Goal: Information Seeking & Learning: Learn about a topic

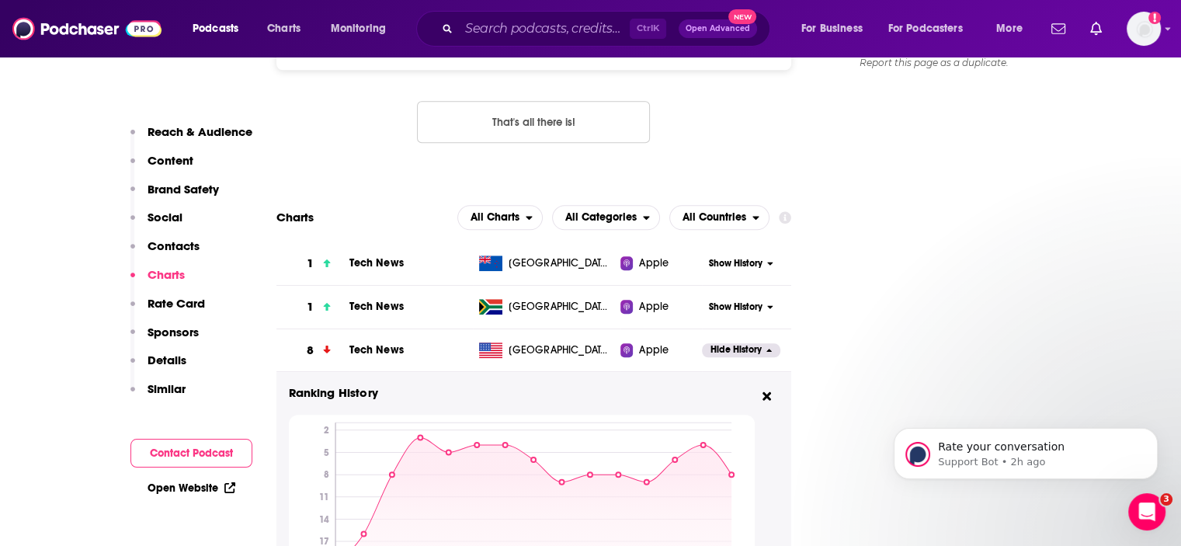
click at [500, 28] on input "Search podcasts, credits, & more..." at bounding box center [544, 28] width 171 height 25
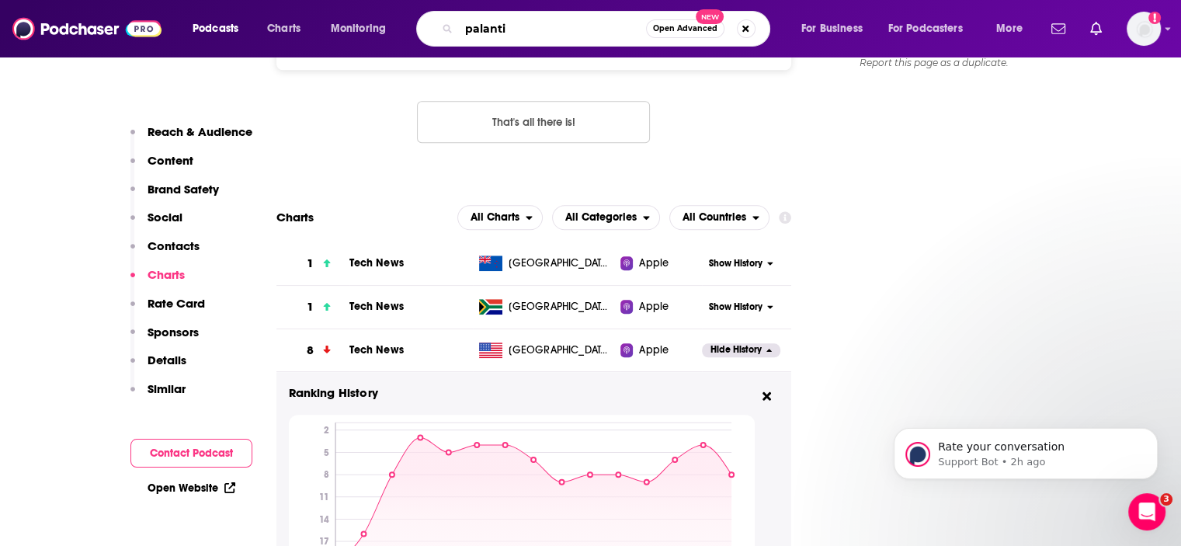
type input "palantir"
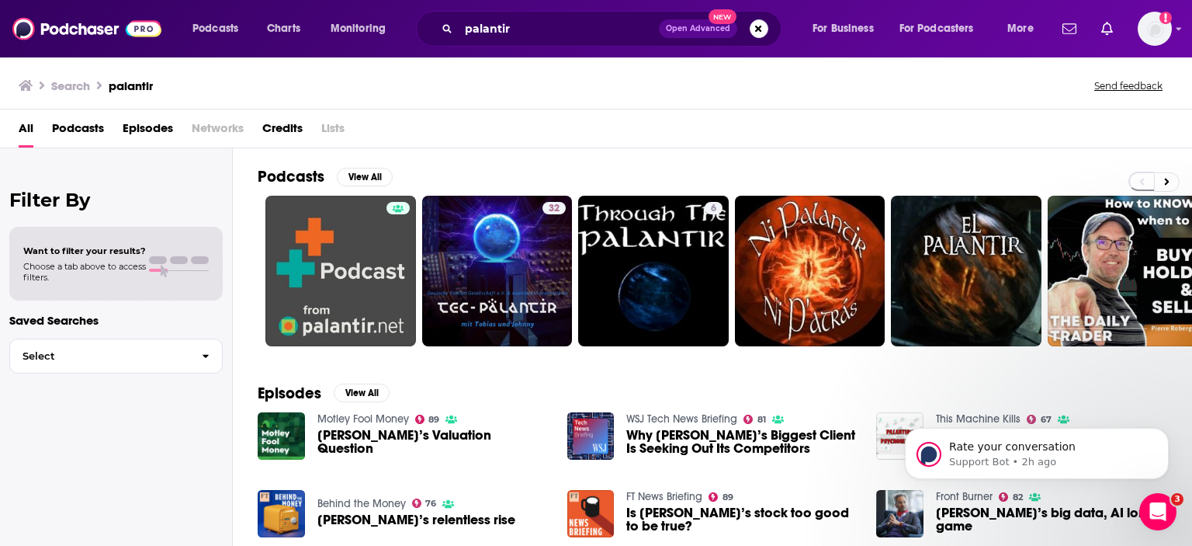
scroll to position [78, 0]
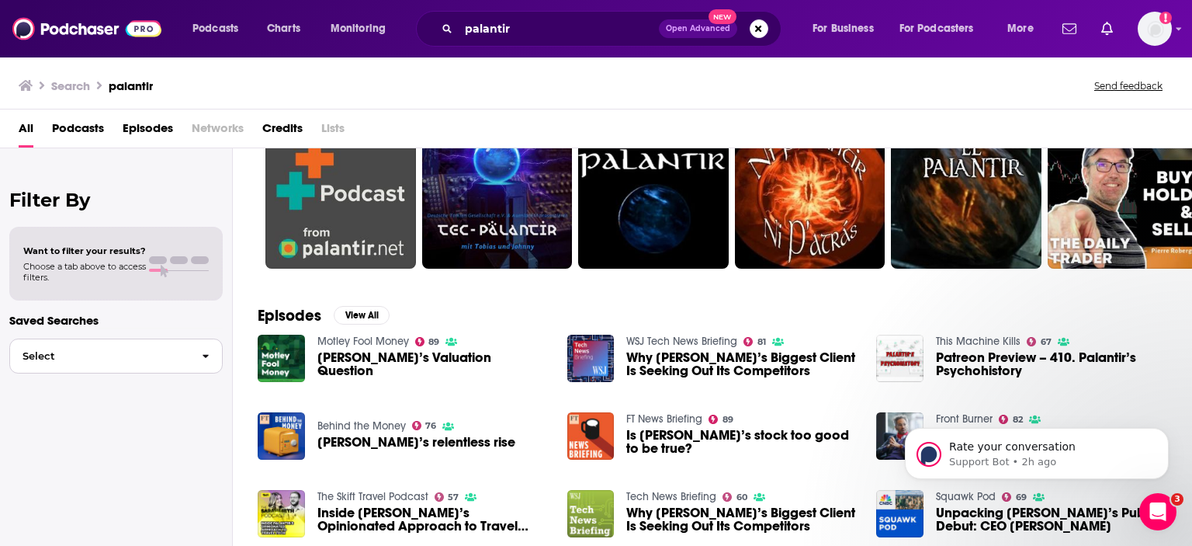
click at [208, 354] on icon "button" at bounding box center [206, 356] width 7 height 11
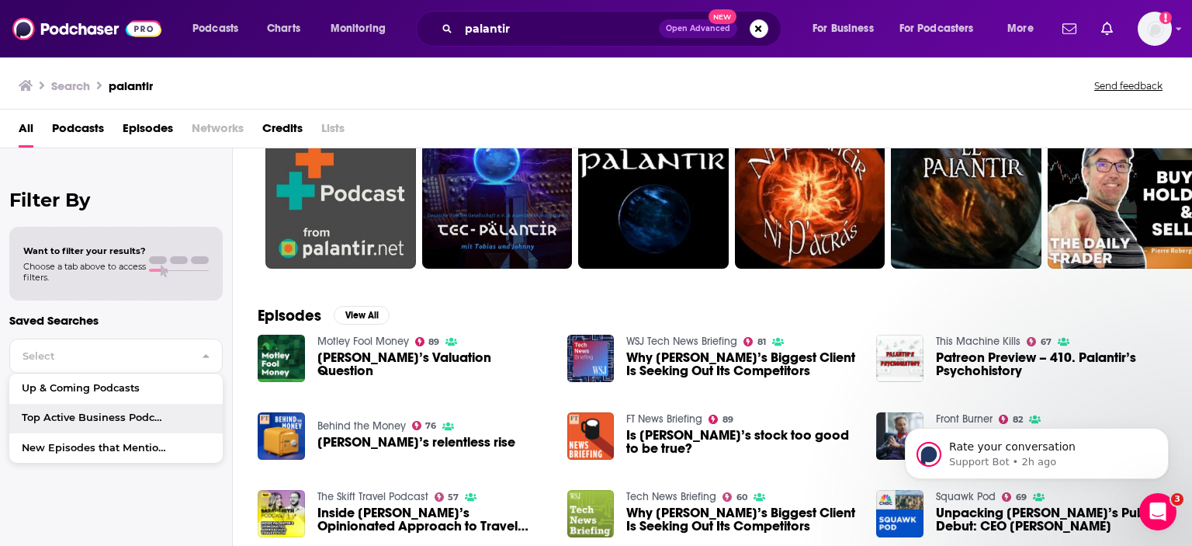
click at [151, 508] on div "Filter By Want to filter your results? Choose a tab above to access filters. Sa…" at bounding box center [116, 421] width 233 height 546
click at [374, 315] on button "View All" at bounding box center [362, 315] width 56 height 19
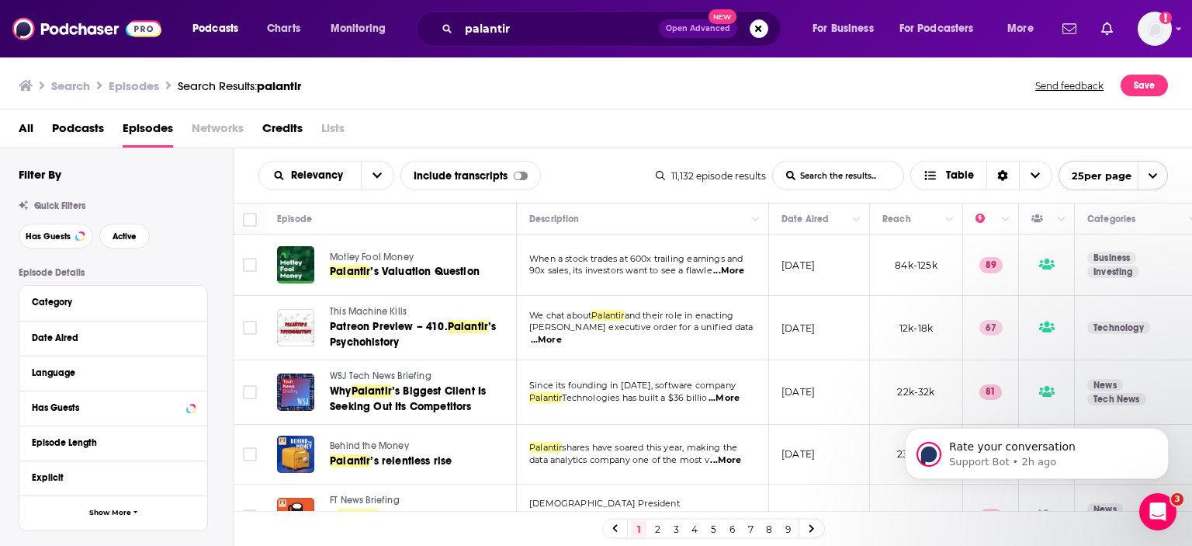
click at [860, 185] on input "List Search Input" at bounding box center [838, 175] width 130 height 28
click at [1035, 173] on icon "Choose View" at bounding box center [1035, 175] width 9 height 11
click at [944, 133] on div "All Podcasts Episodes Networks Credits Lists" at bounding box center [600, 132] width 1162 height 32
click at [376, 176] on icon "open menu" at bounding box center [377, 175] width 9 height 11
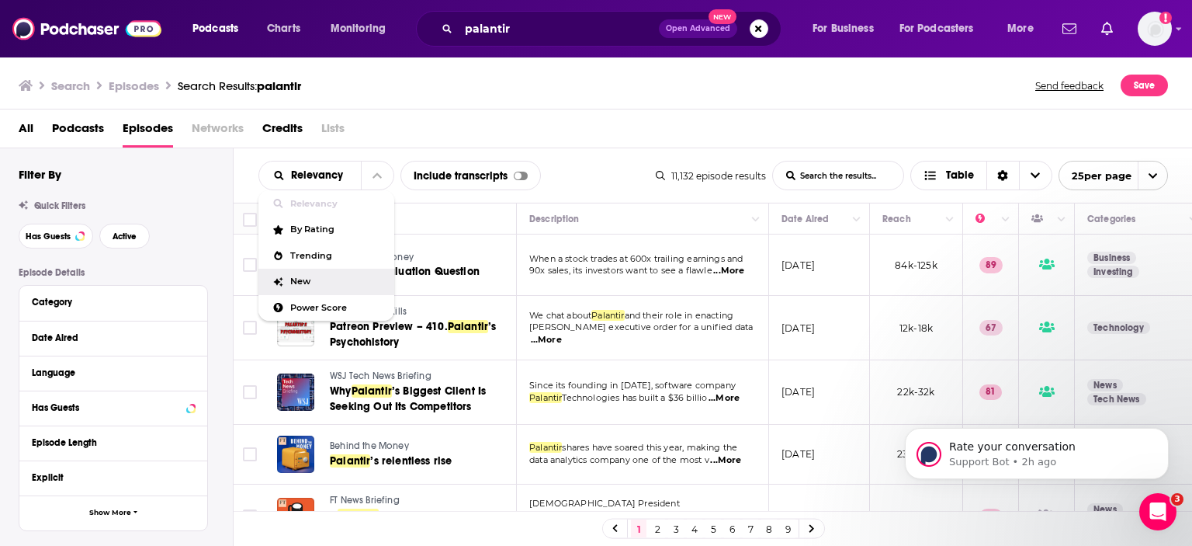
click at [321, 279] on span "New" at bounding box center [336, 281] width 92 height 9
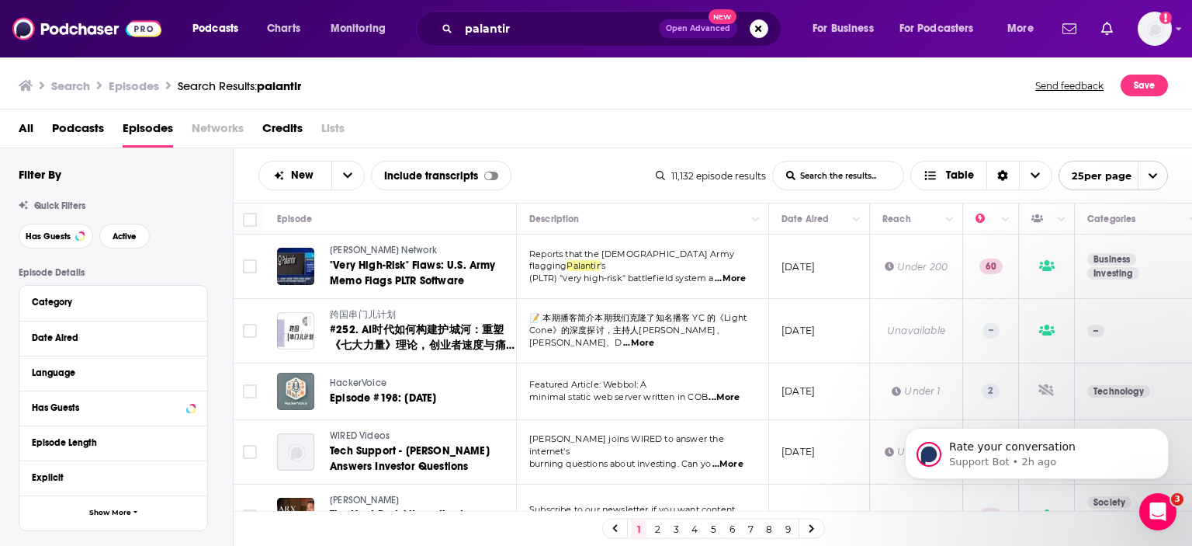
click at [731, 272] on span "...More" at bounding box center [730, 278] width 31 height 12
click at [621, 210] on button "Move" at bounding box center [641, 219] width 227 height 19
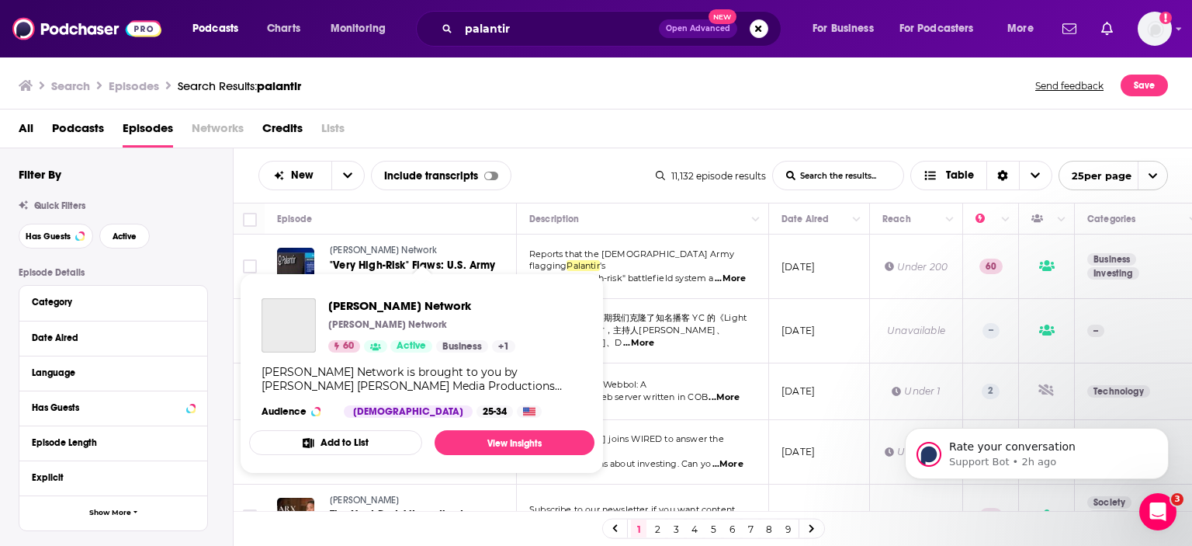
click at [373, 255] on span "[PERSON_NAME] Network" at bounding box center [384, 249] width 108 height 11
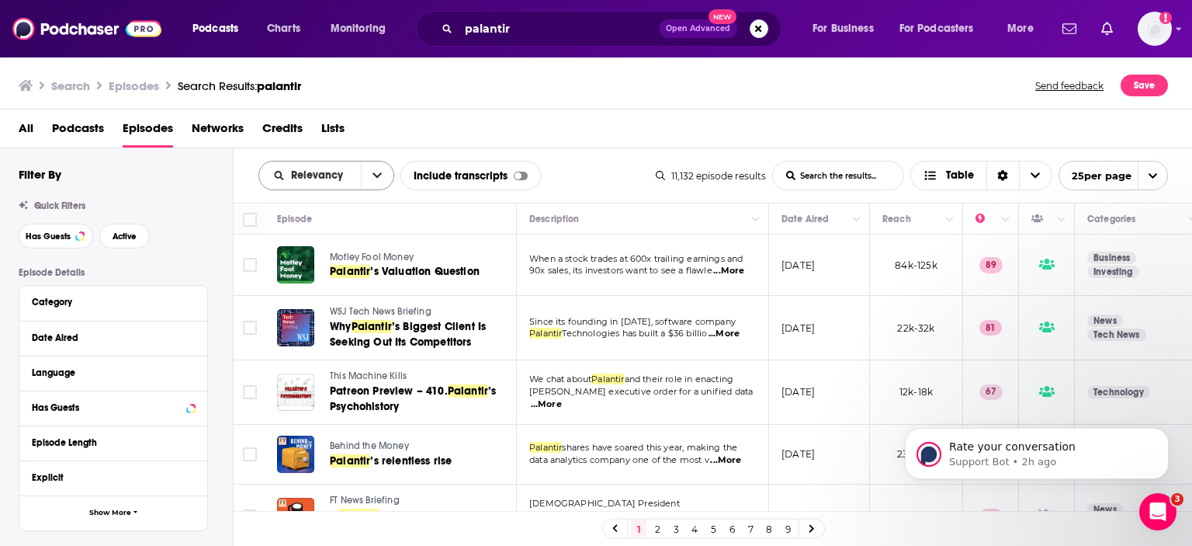
click at [373, 177] on icon "open menu" at bounding box center [377, 175] width 9 height 11
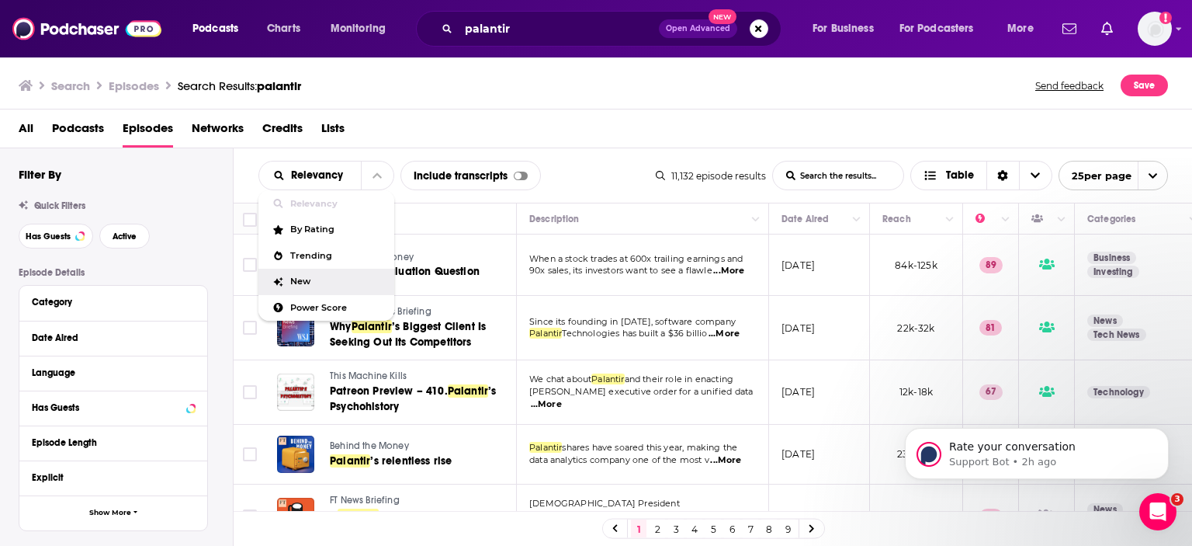
click at [307, 286] on div "New" at bounding box center [326, 282] width 136 height 26
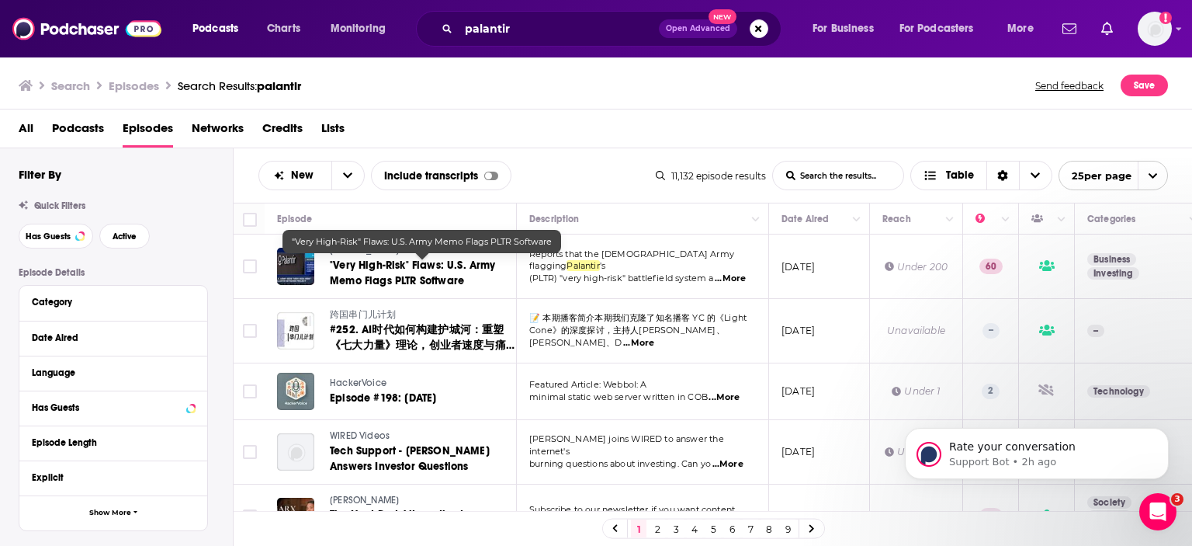
click at [360, 265] on span ""Very High-Risk" Flaws: U.S. Army Memo Flags PLTR Software" at bounding box center [413, 272] width 166 height 29
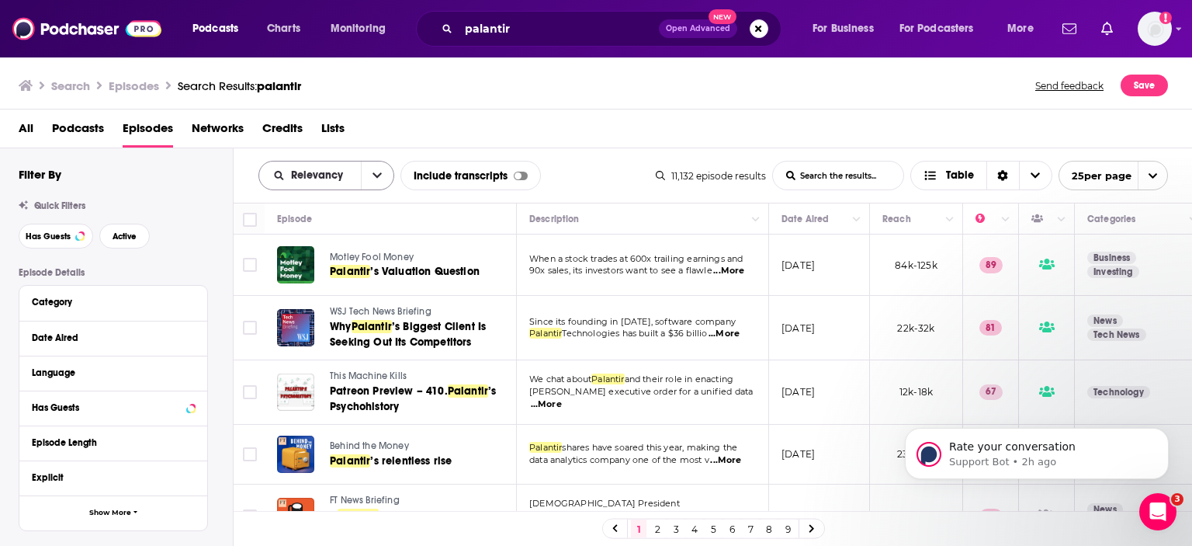
click at [369, 174] on button "open menu" at bounding box center [377, 175] width 33 height 28
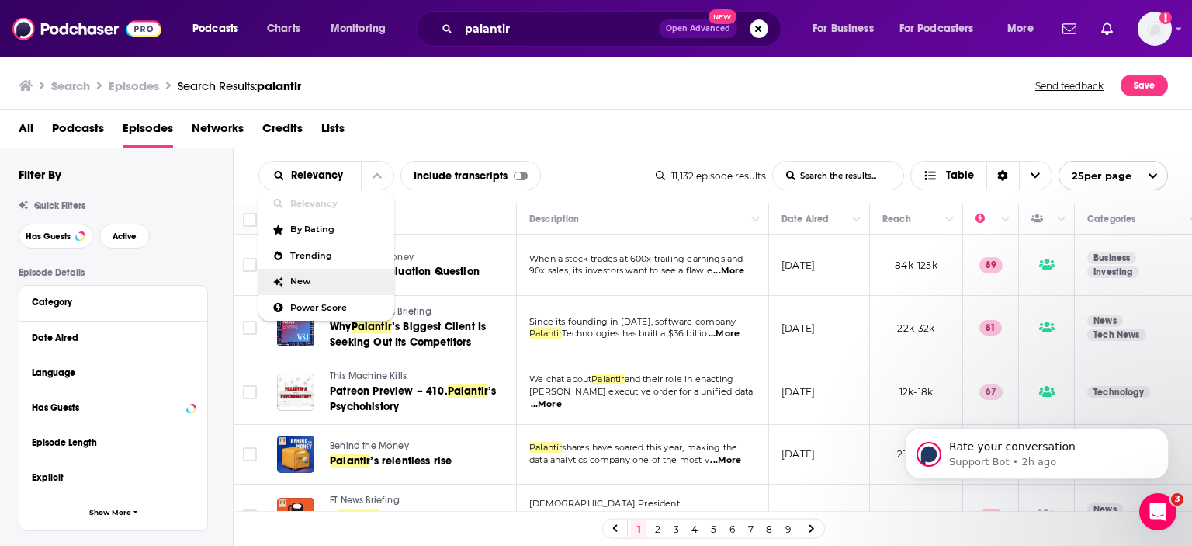
click at [314, 279] on span "New" at bounding box center [336, 281] width 92 height 9
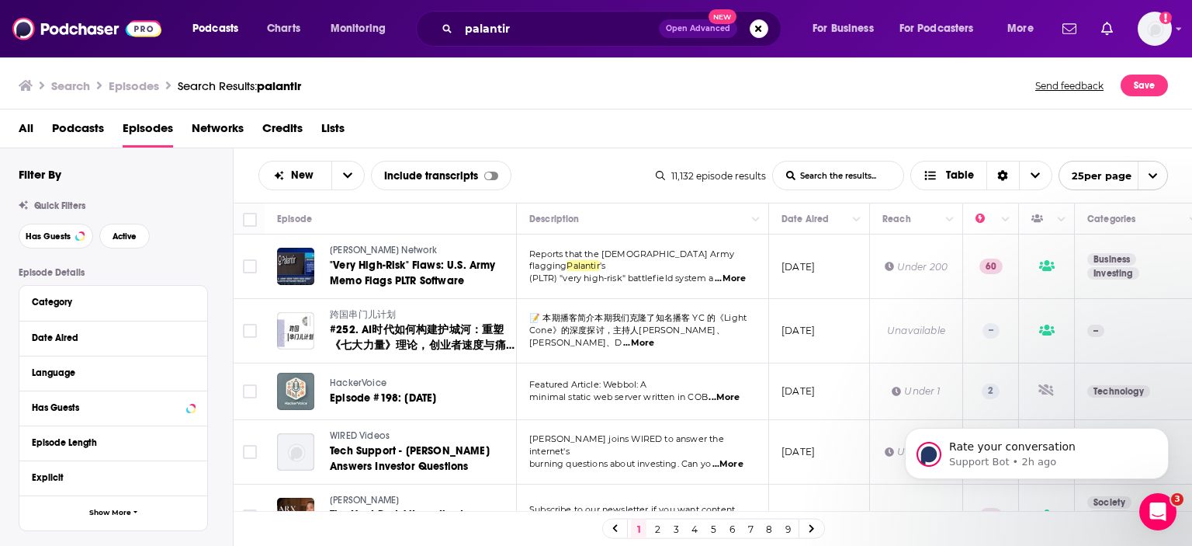
click at [556, 129] on div "All Podcasts Episodes Networks Credits Lists" at bounding box center [600, 132] width 1162 height 32
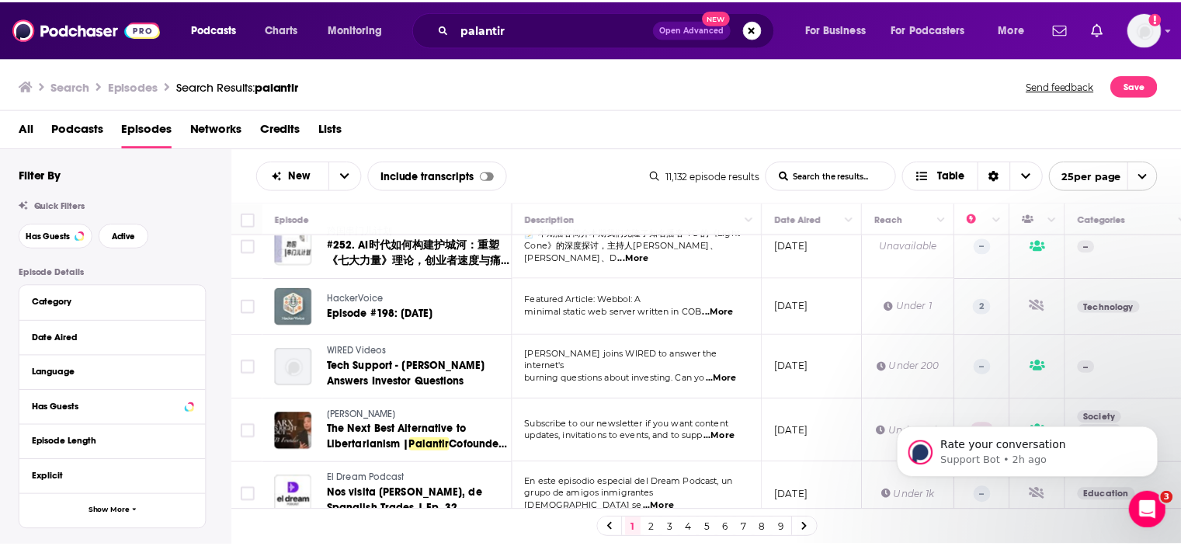
scroll to position [89, 0]
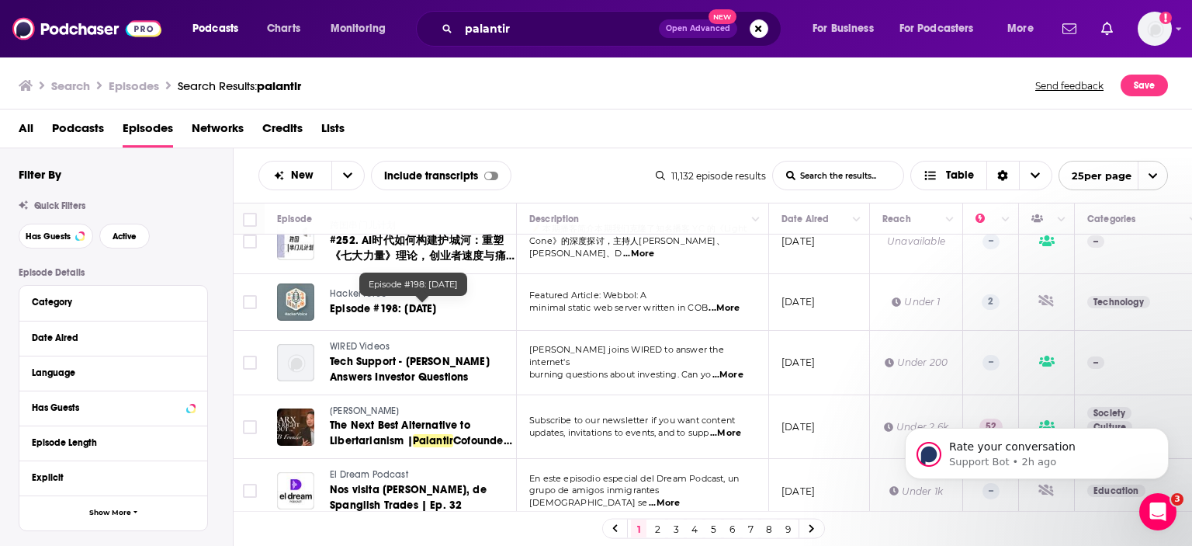
click at [404, 306] on span "Episode #198: [DATE]" at bounding box center [383, 308] width 106 height 13
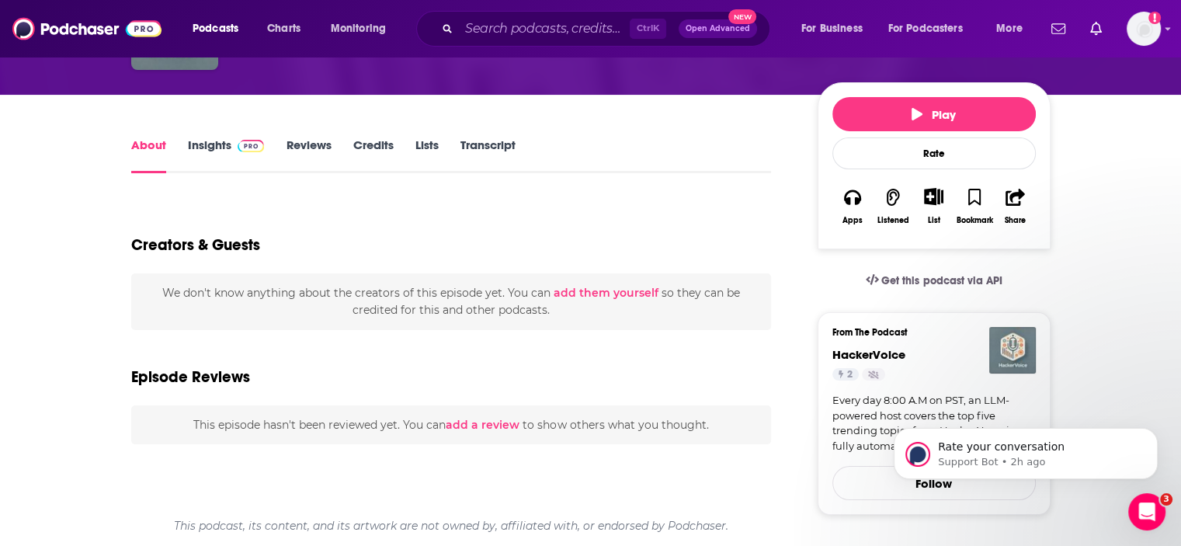
scroll to position [155, 0]
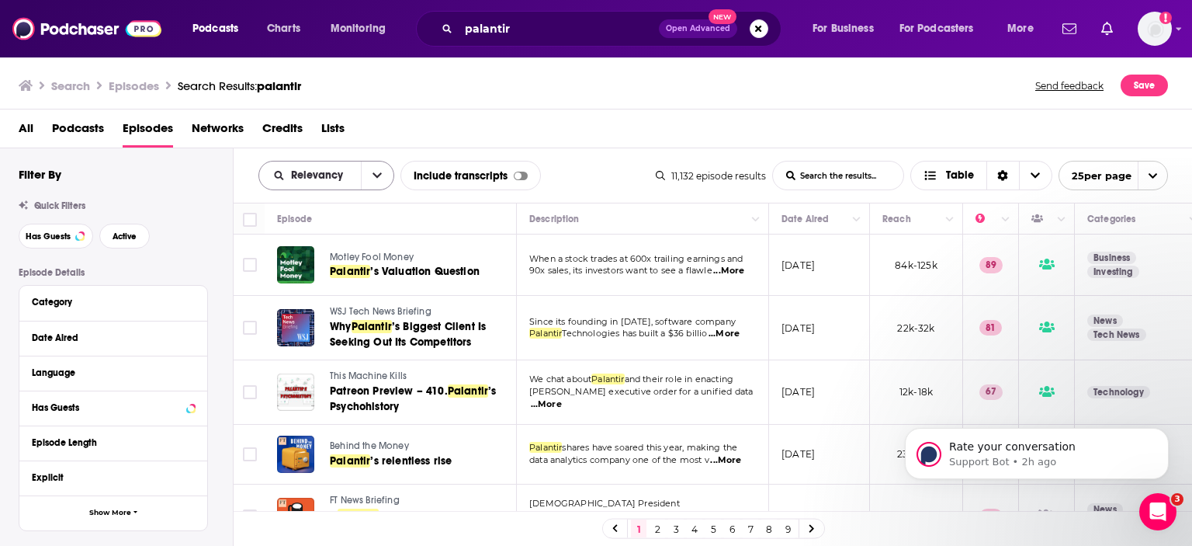
click at [380, 176] on icon "open menu" at bounding box center [377, 175] width 9 height 11
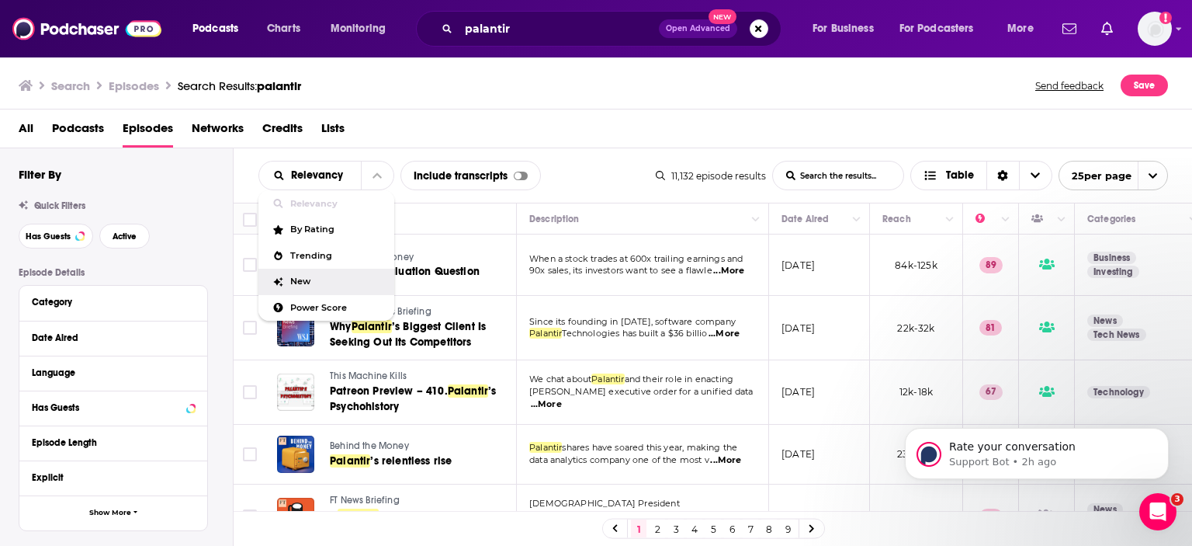
click at [324, 280] on span "New" at bounding box center [336, 281] width 92 height 9
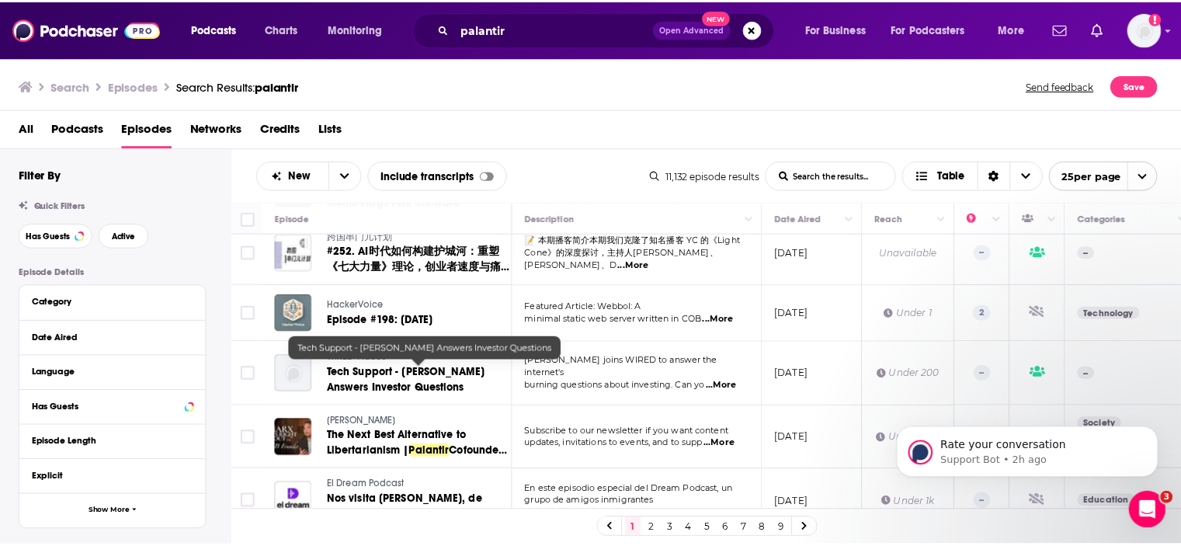
scroll to position [155, 0]
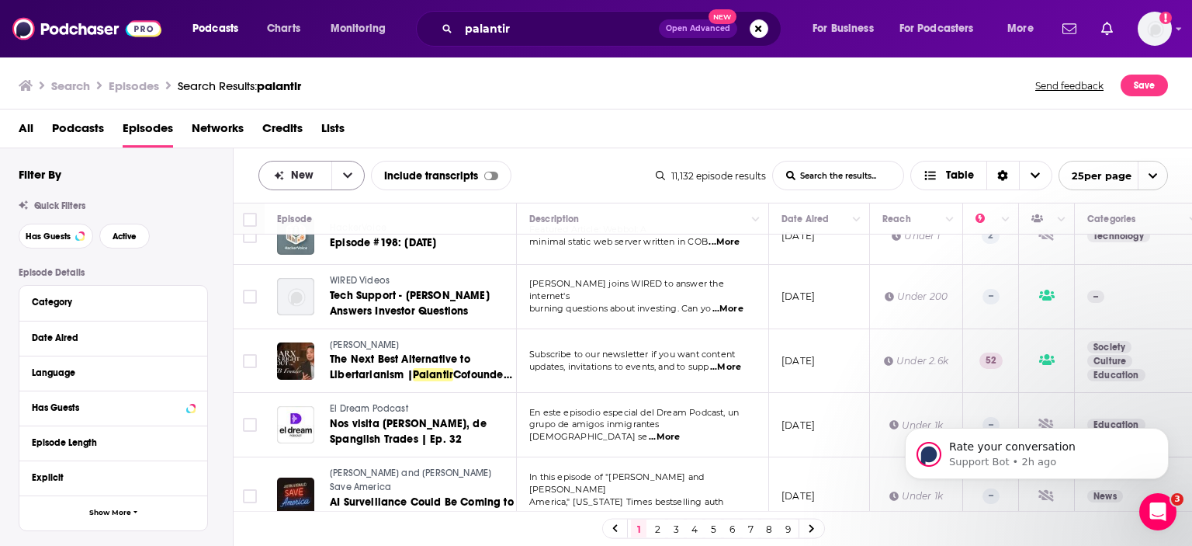
click at [345, 170] on icon "open menu" at bounding box center [347, 175] width 9 height 11
click at [426, 132] on div "All Podcasts Episodes Networks Credits Lists" at bounding box center [600, 132] width 1162 height 32
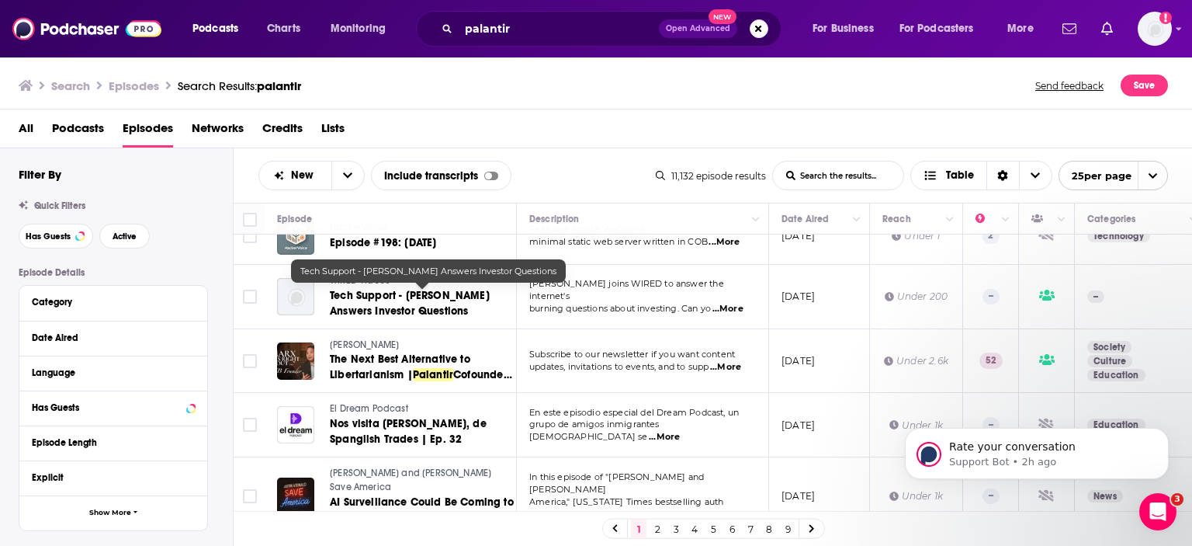
click at [407, 303] on span "Tech Support - [PERSON_NAME] Answers Investor Questions" at bounding box center [410, 303] width 160 height 29
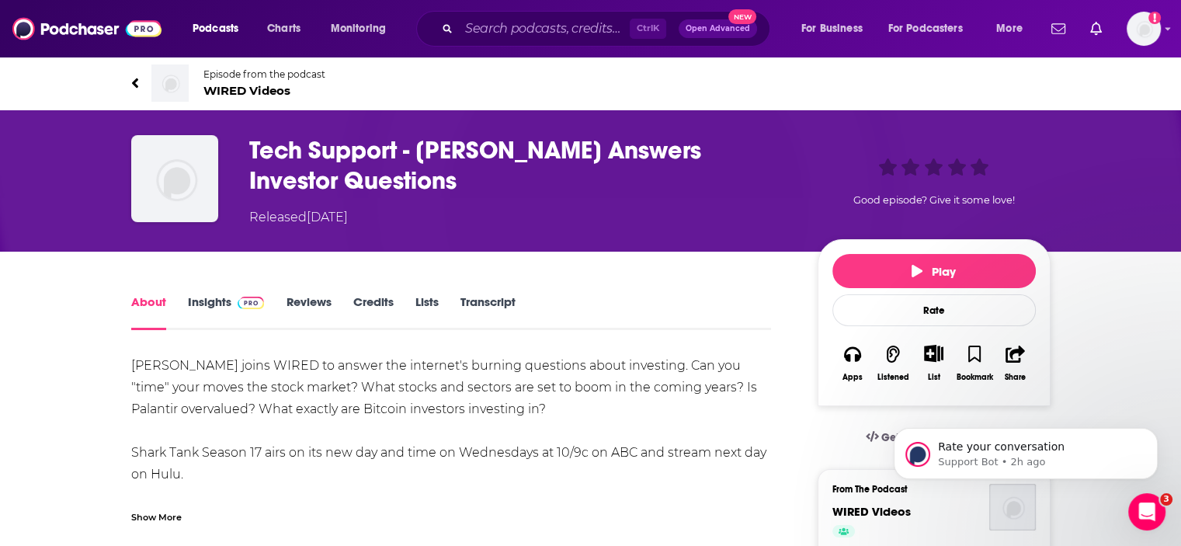
click at [208, 300] on link "Insights" at bounding box center [226, 312] width 77 height 36
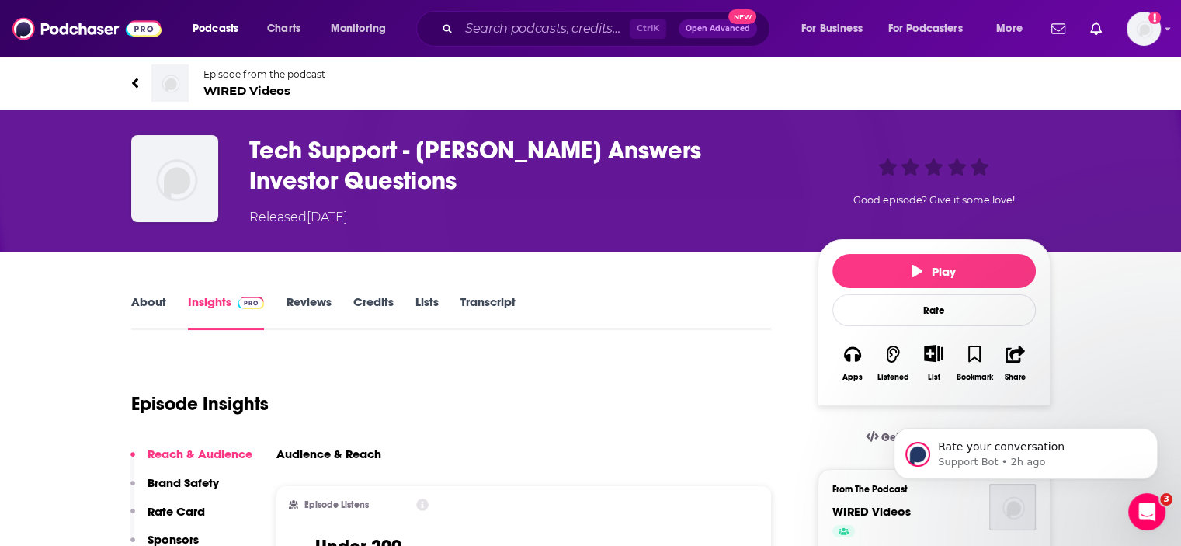
click at [157, 306] on link "About" at bounding box center [148, 312] width 35 height 36
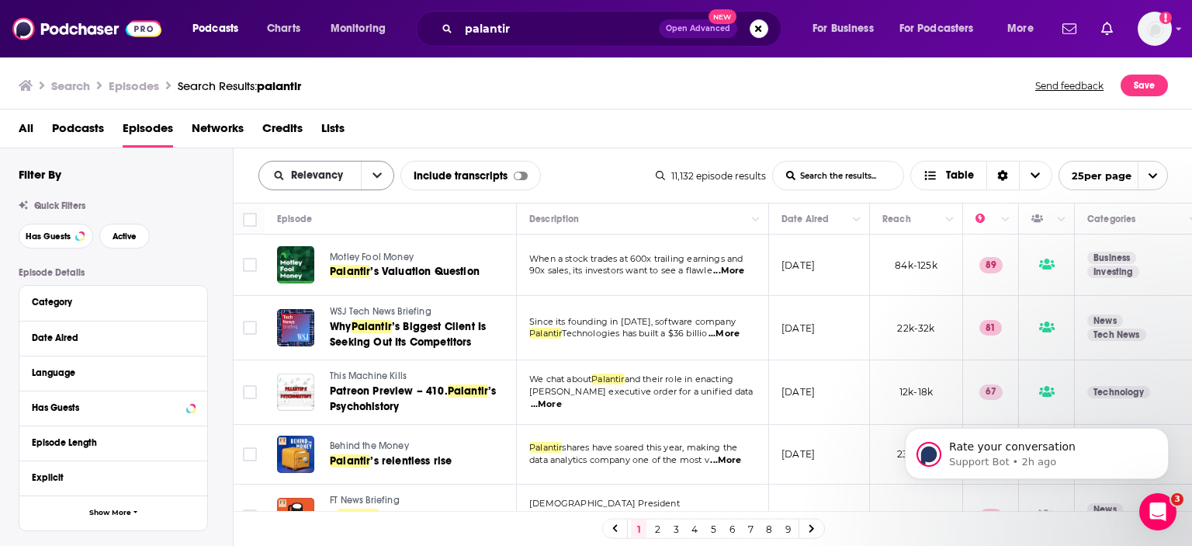
click at [369, 172] on button "open menu" at bounding box center [377, 175] width 33 height 28
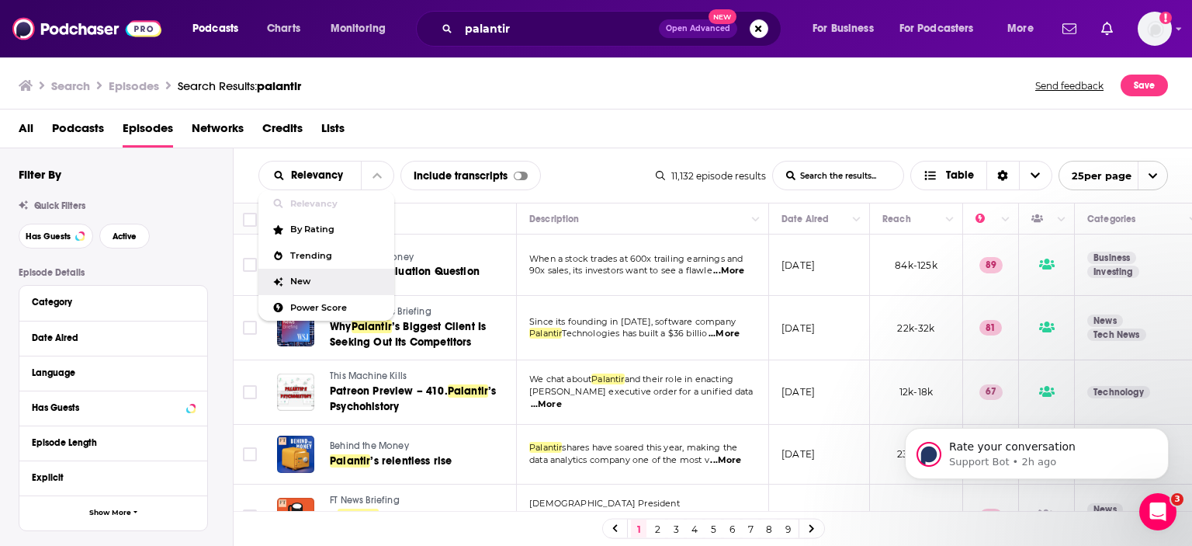
click at [304, 279] on span "New" at bounding box center [336, 281] width 92 height 9
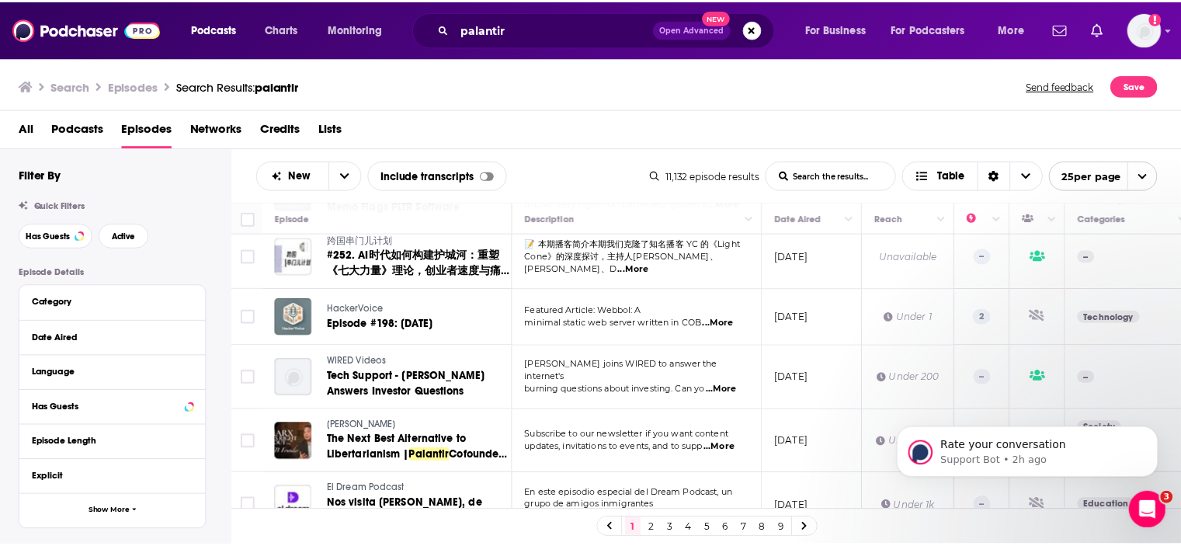
scroll to position [78, 0]
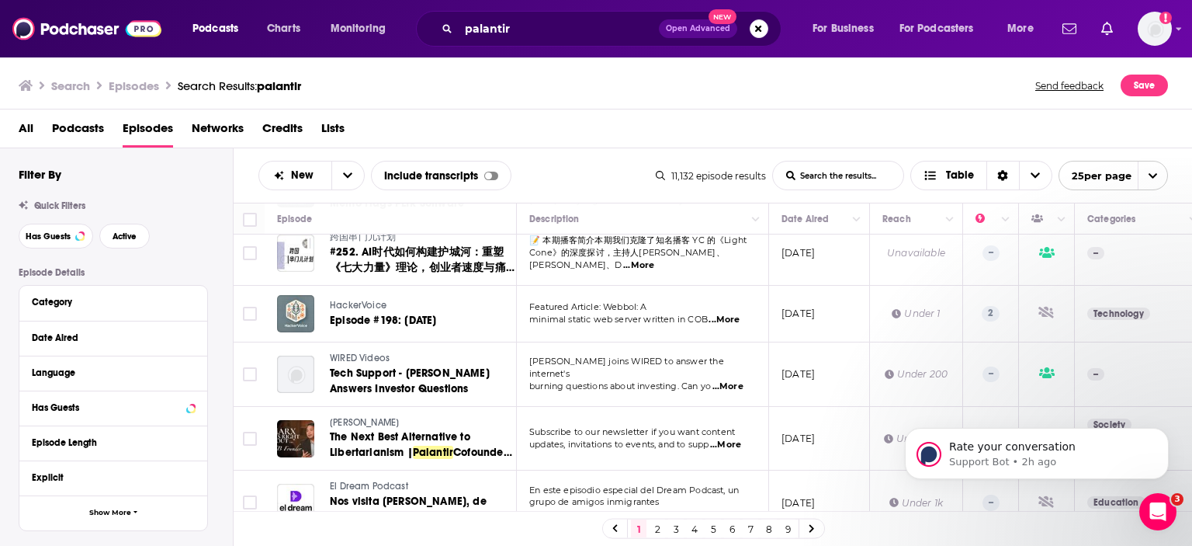
click at [727, 317] on span "...More" at bounding box center [724, 320] width 31 height 12
click at [382, 314] on span "Episode #198: [DATE]" at bounding box center [383, 320] width 106 height 13
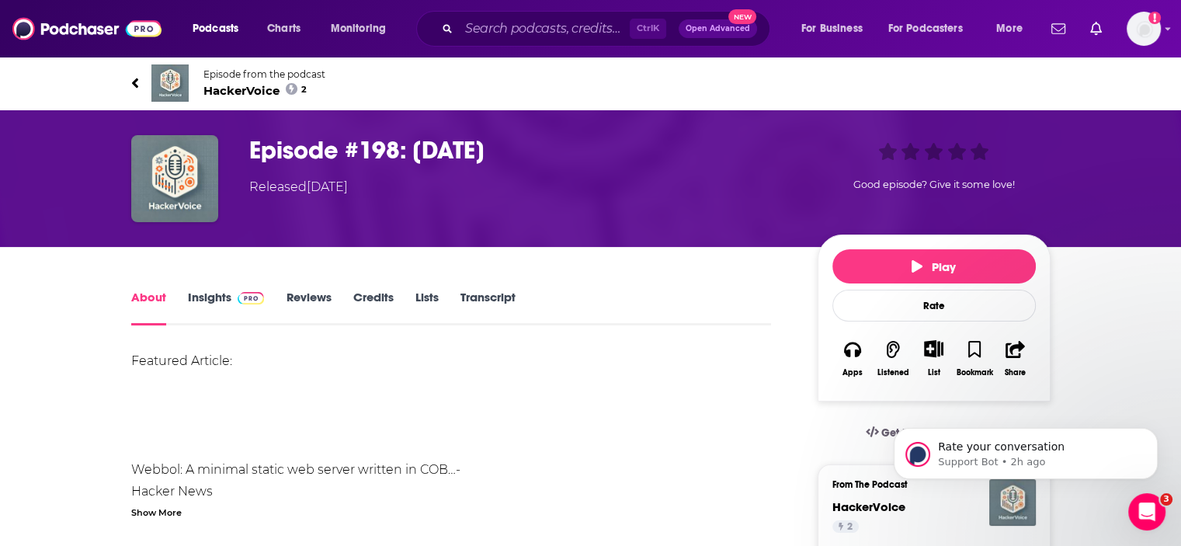
click at [151, 300] on link "About" at bounding box center [148, 308] width 35 height 36
click at [157, 292] on link "About" at bounding box center [148, 308] width 35 height 36
click at [221, 294] on link "Insights" at bounding box center [226, 308] width 77 height 36
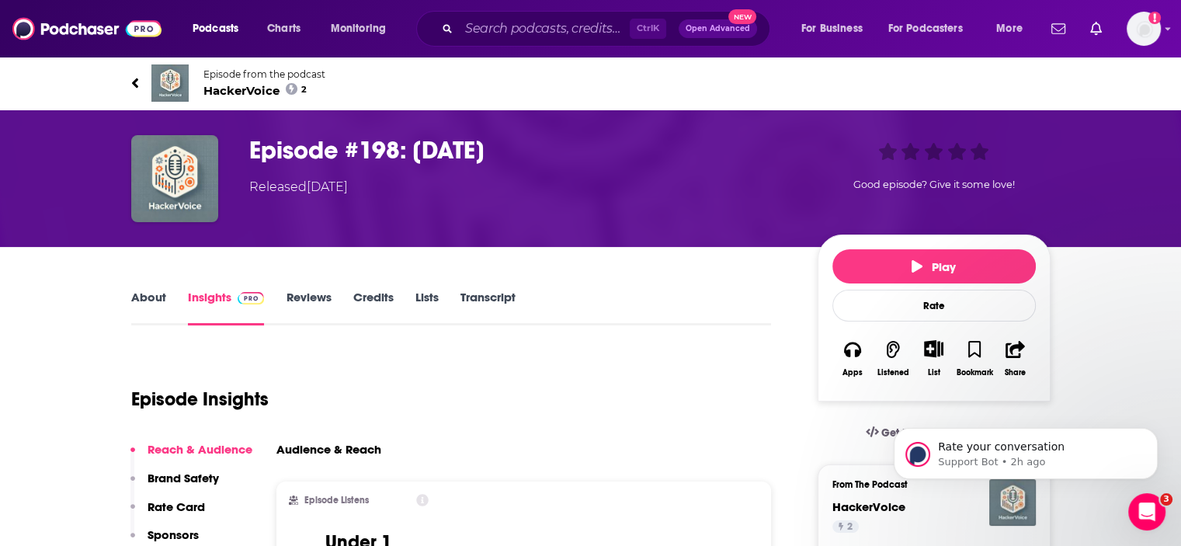
click at [161, 300] on link "About" at bounding box center [148, 308] width 35 height 36
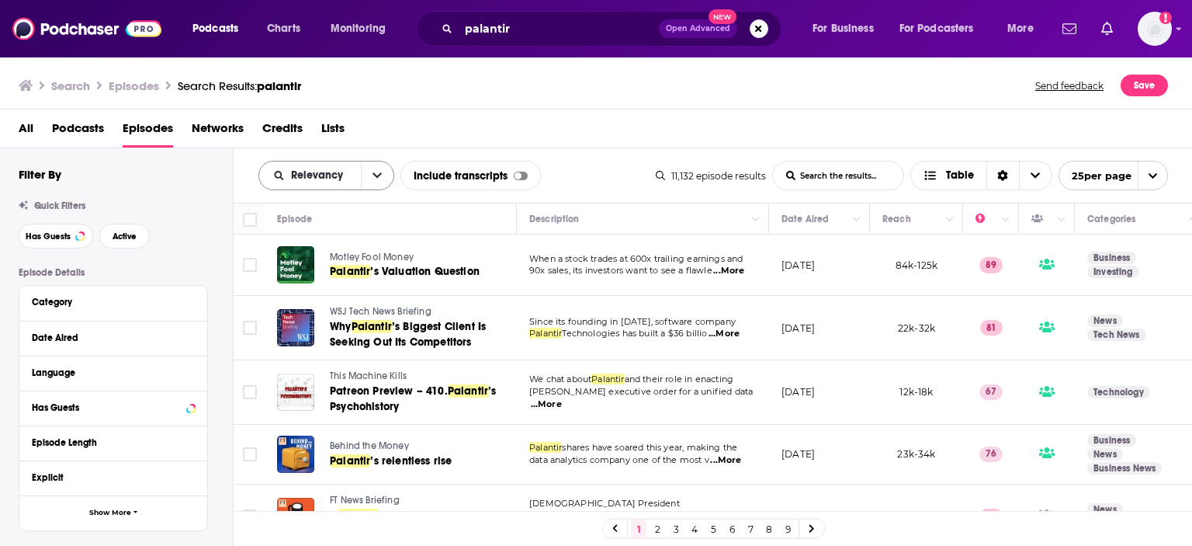
click at [377, 173] on icon "open menu" at bounding box center [377, 175] width 9 height 11
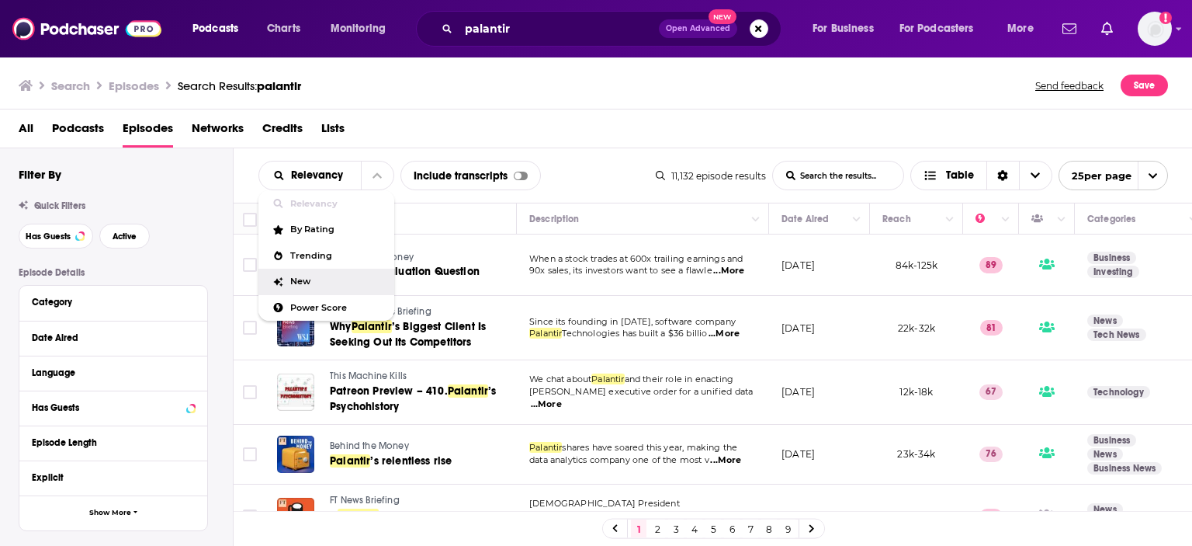
click at [321, 279] on span "New" at bounding box center [336, 281] width 92 height 9
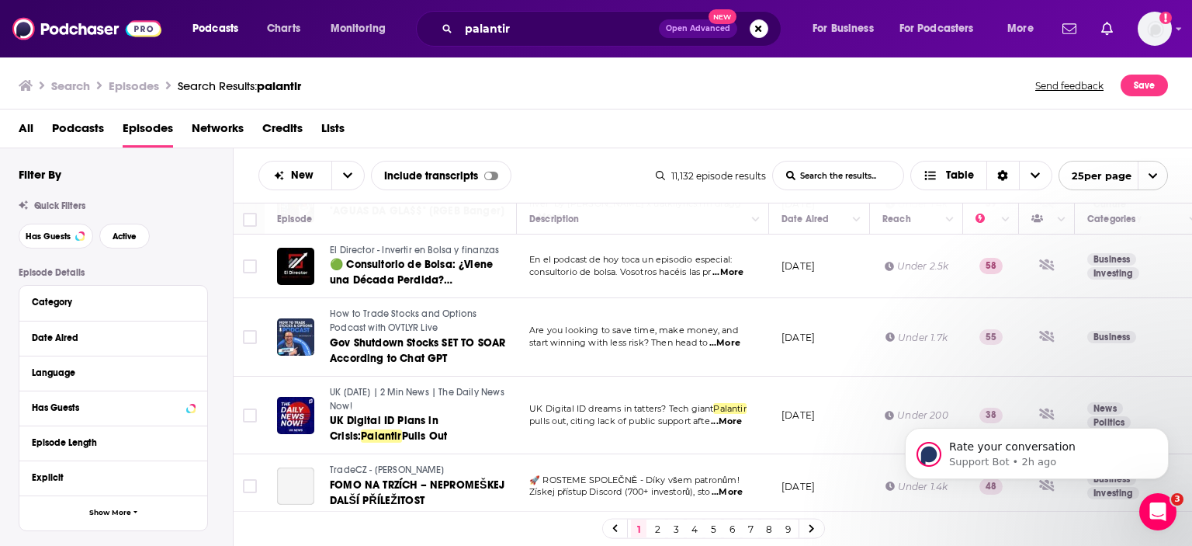
scroll to position [543, 0]
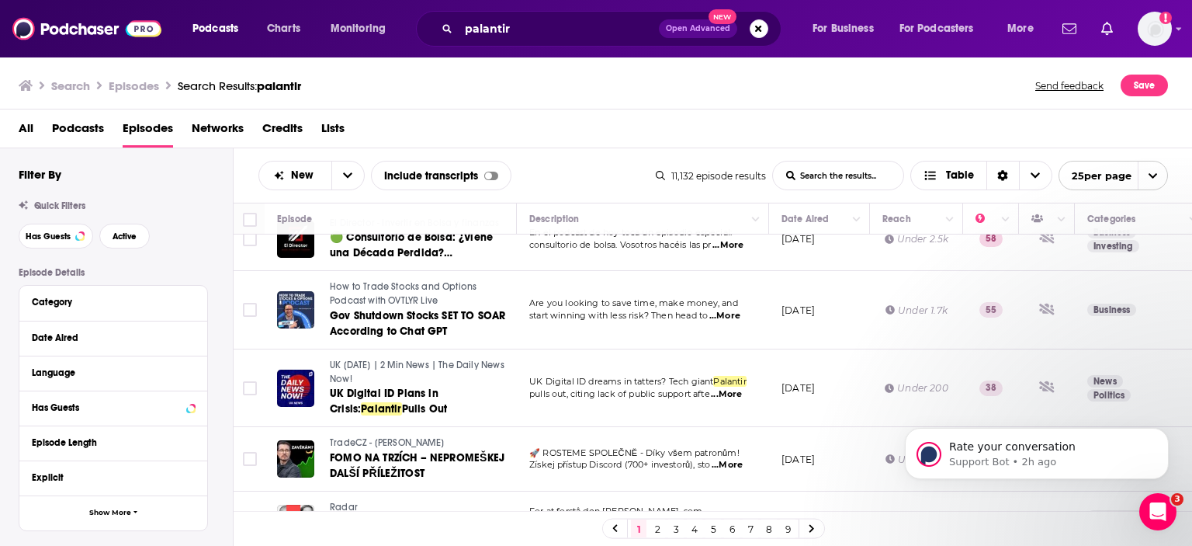
click at [732, 310] on span "...More" at bounding box center [724, 316] width 31 height 12
click at [588, 173] on div "New List Search Input Search the results... Include transcripts Table" at bounding box center [456, 175] width 397 height 29
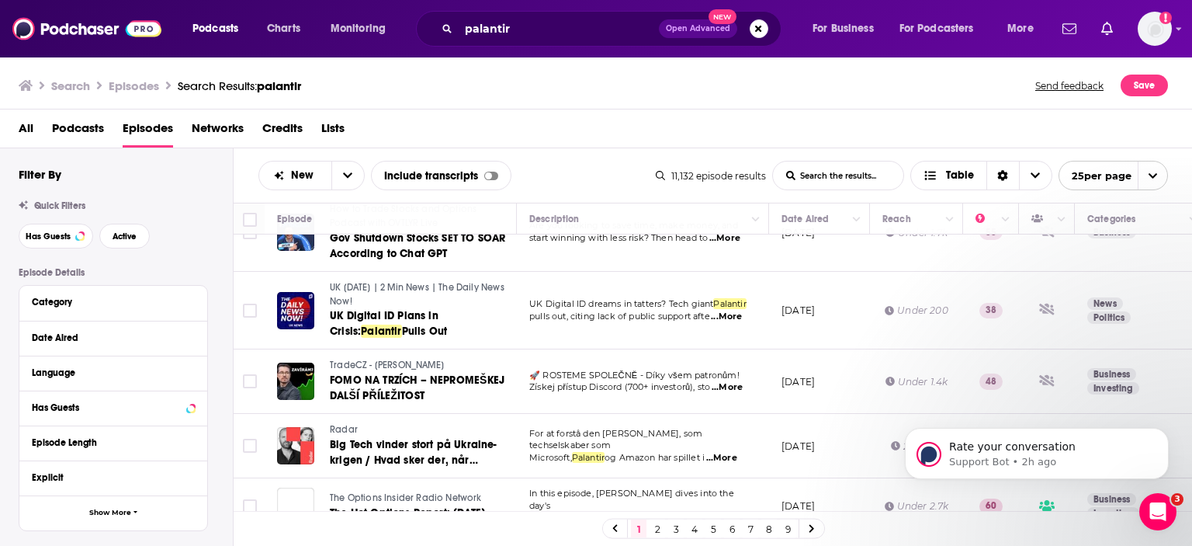
click at [594, 163] on div "New List Search Input Search the results... Include transcripts Table" at bounding box center [456, 175] width 397 height 29
click at [1164, 430] on icon "Dismiss notification" at bounding box center [1164, 432] width 9 height 9
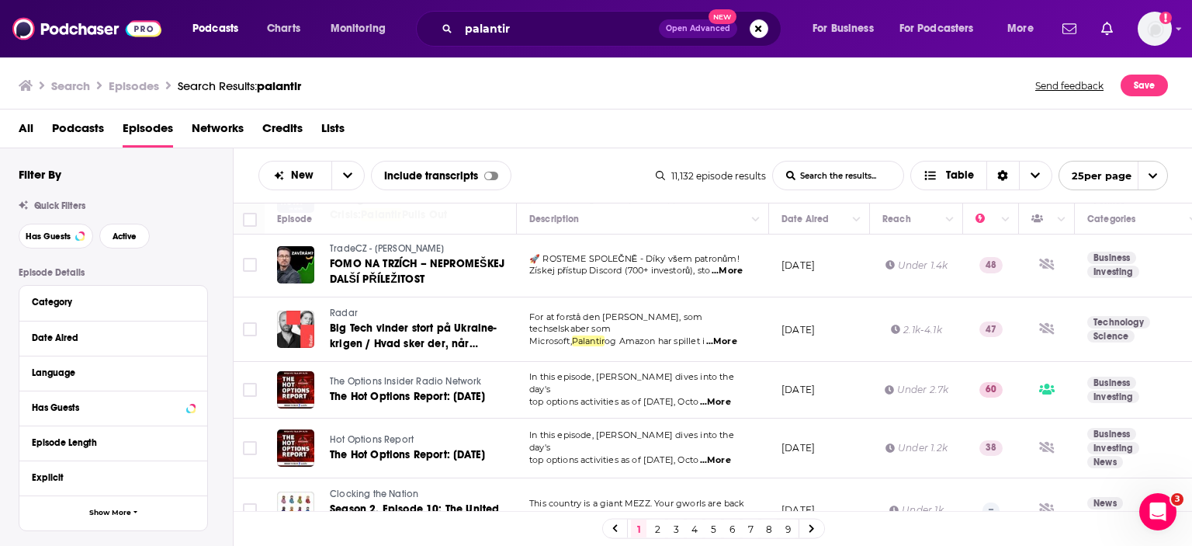
scroll to position [772, 0]
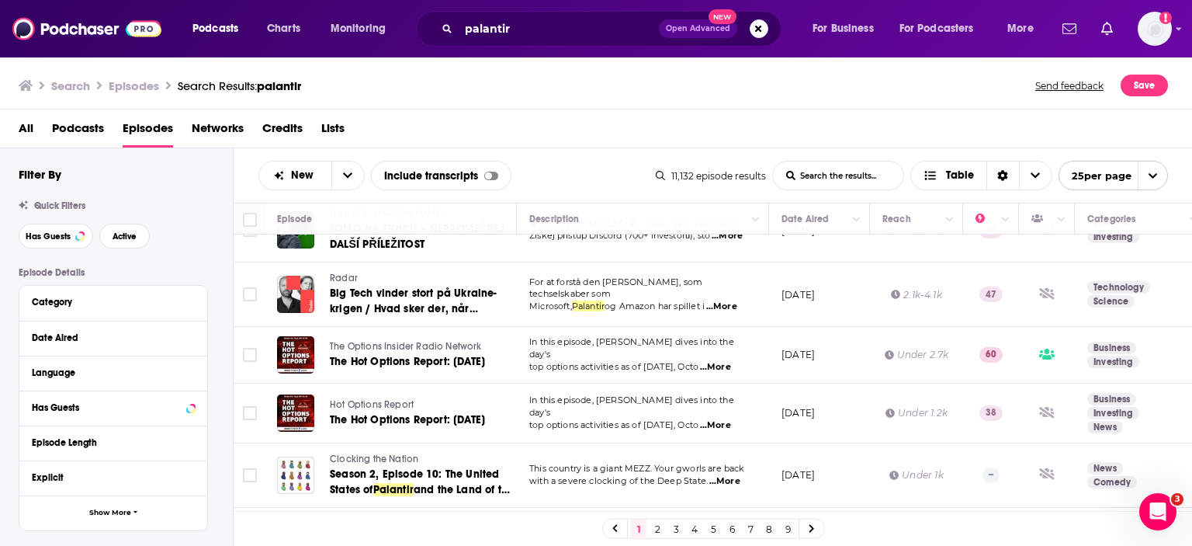
click at [731, 361] on span "...More" at bounding box center [715, 367] width 31 height 12
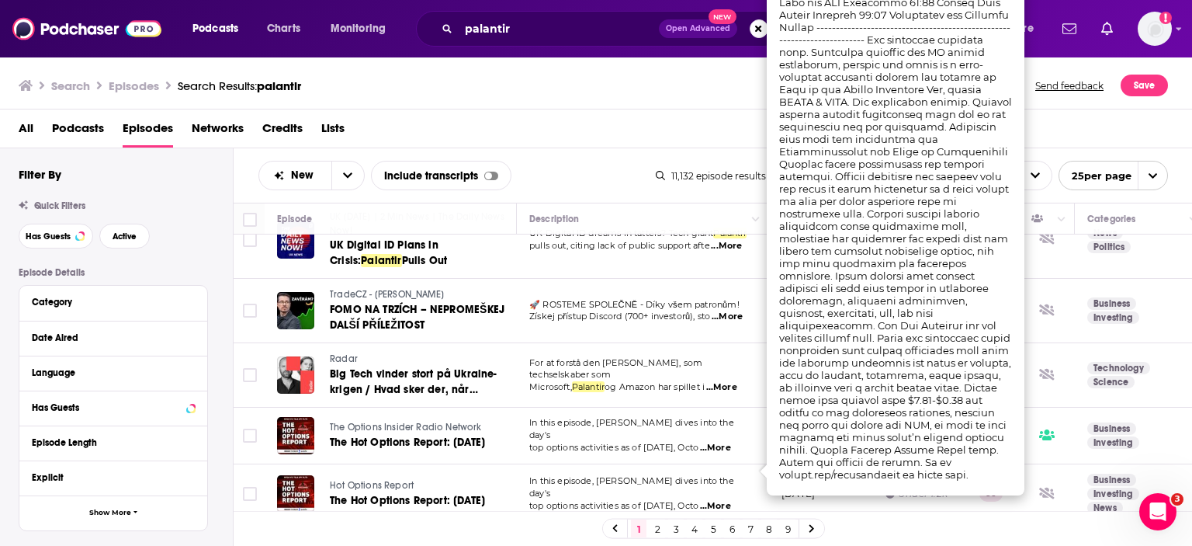
scroll to position [695, 0]
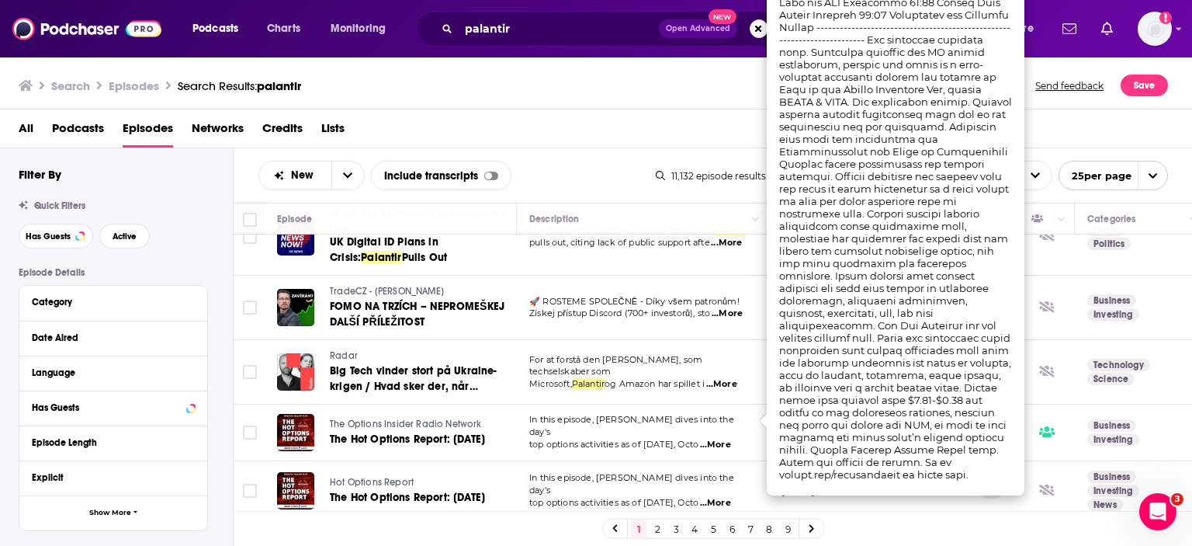
click at [550, 120] on div "All Podcasts Episodes Networks Credits Lists" at bounding box center [600, 132] width 1162 height 32
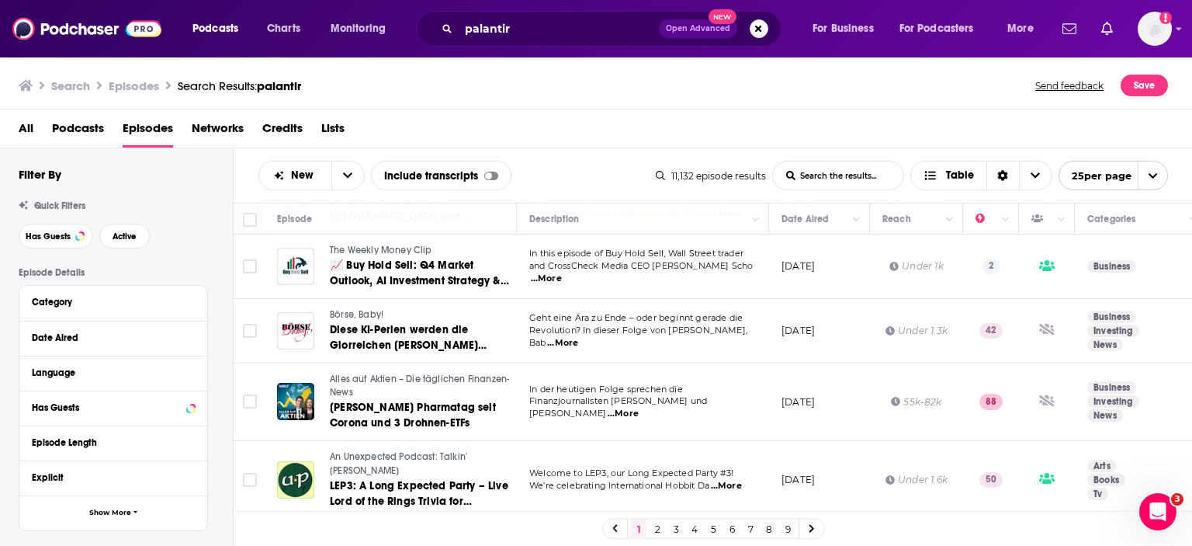
scroll to position [1316, 0]
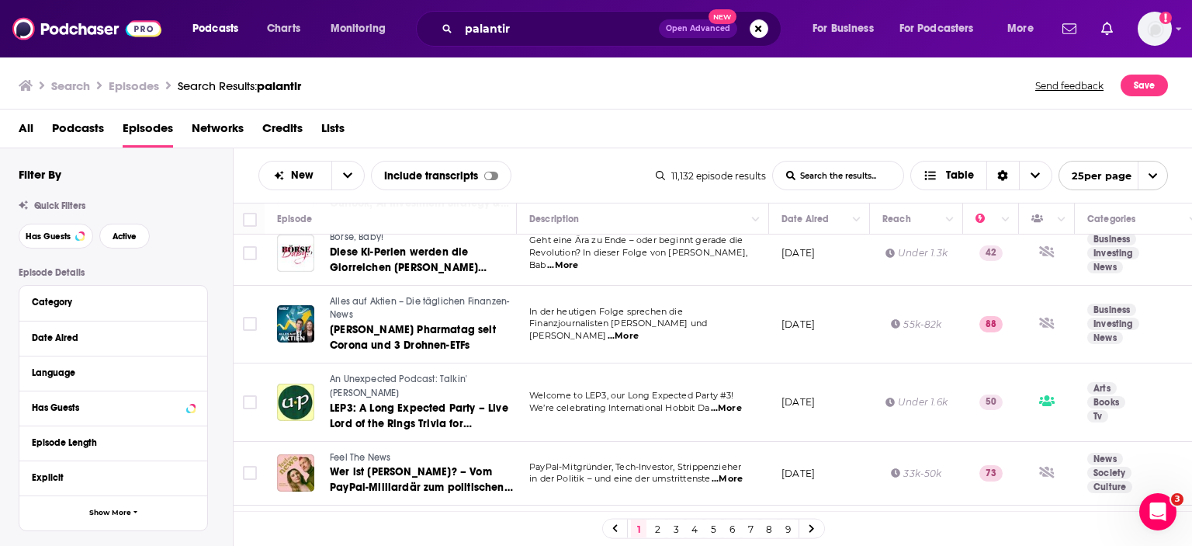
click at [737, 402] on span "...More" at bounding box center [726, 408] width 31 height 12
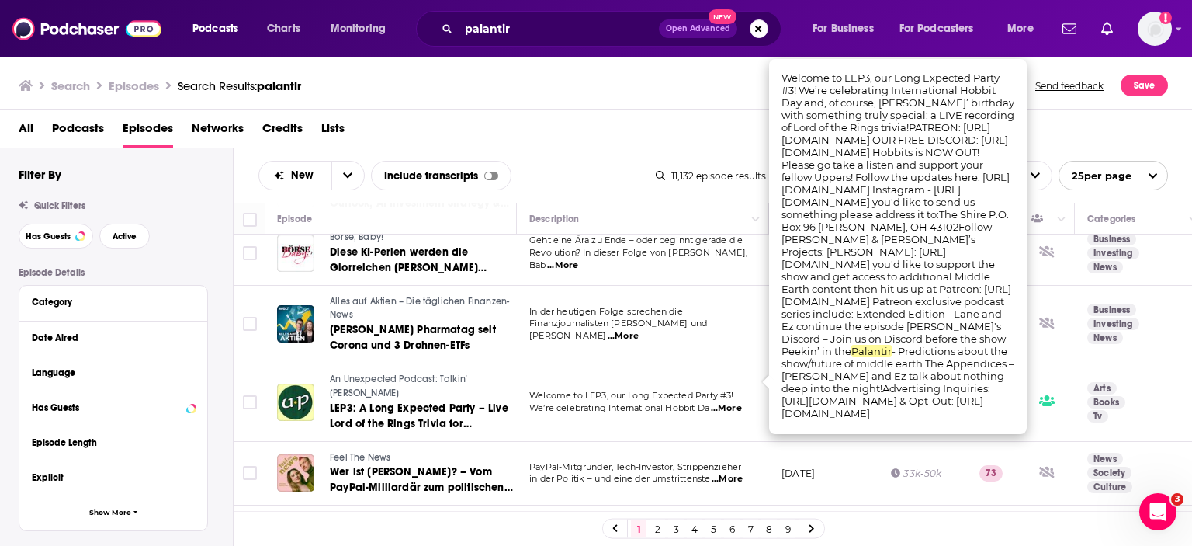
click at [491, 114] on div "All Podcasts Episodes Networks Credits Lists" at bounding box center [596, 128] width 1193 height 39
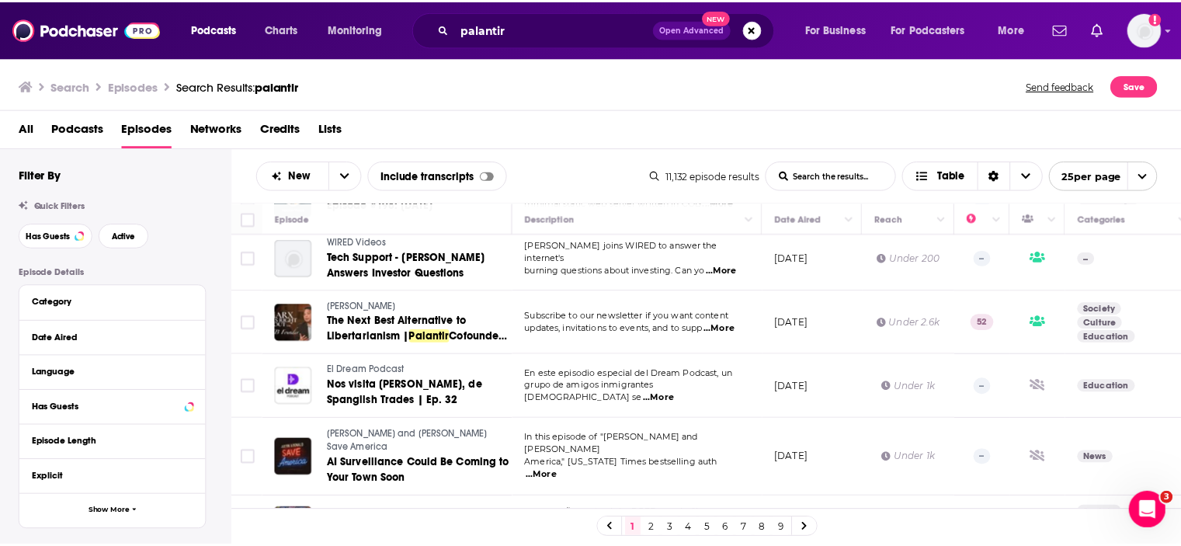
scroll to position [0, 0]
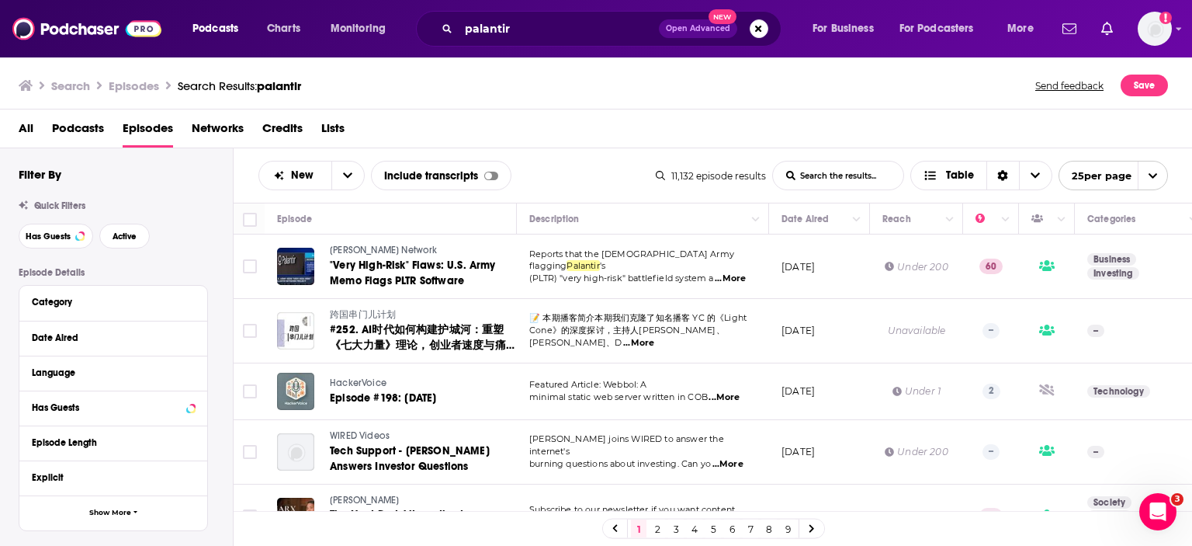
click at [385, 246] on span "[PERSON_NAME] Network" at bounding box center [384, 249] width 108 height 11
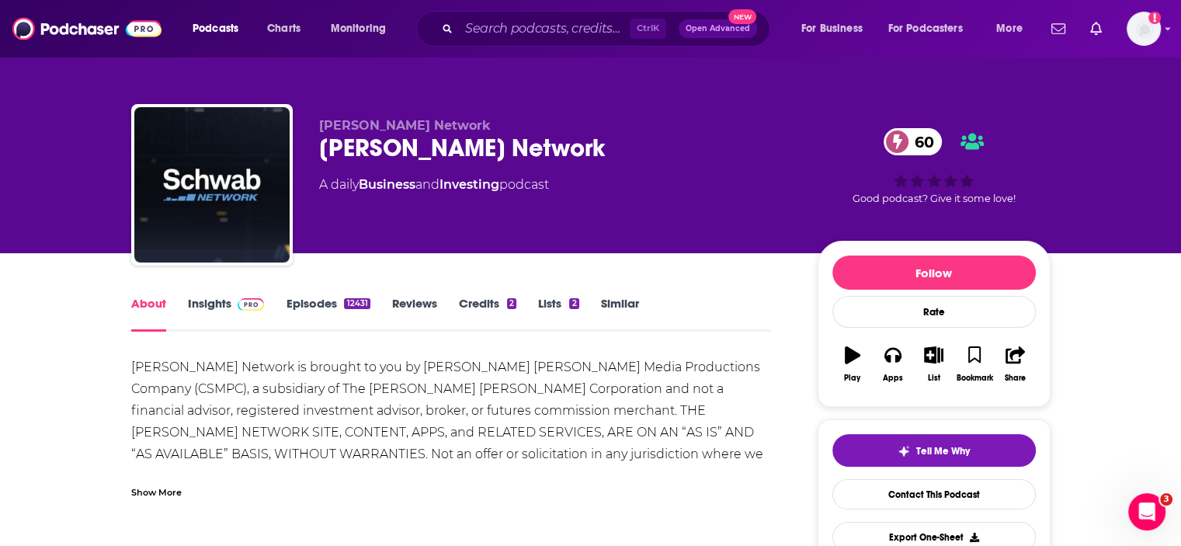
click at [216, 304] on link "Insights" at bounding box center [226, 314] width 77 height 36
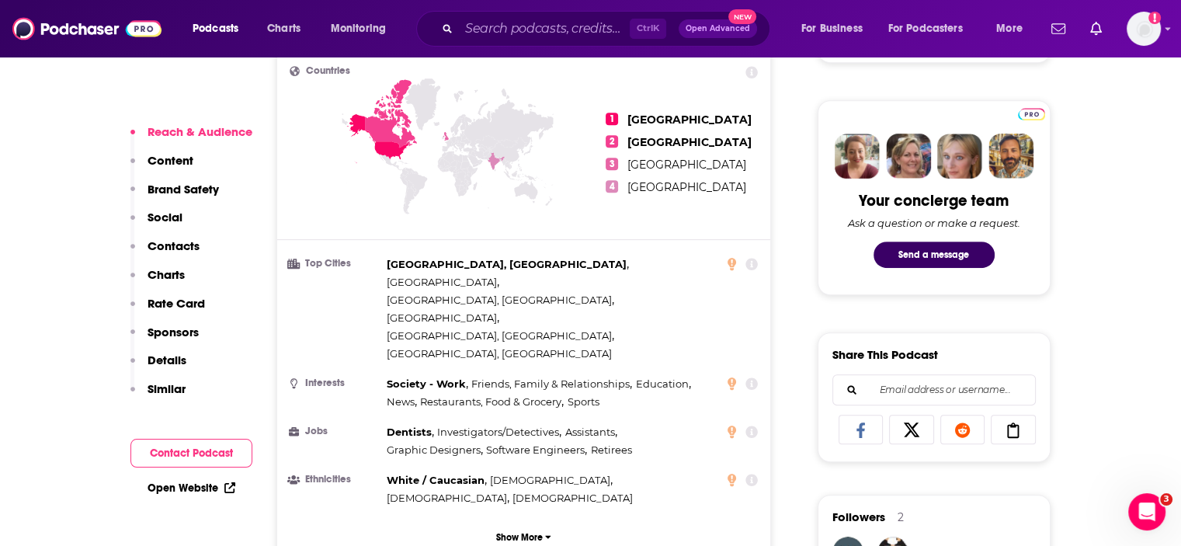
scroll to position [310, 0]
